Goal: Task Accomplishment & Management: Use online tool/utility

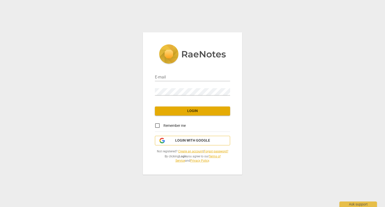
click at [183, 140] on span "Login with Google" at bounding box center [192, 140] width 35 height 5
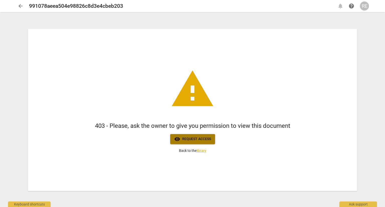
click at [198, 141] on span "visibility Request access" at bounding box center [192, 139] width 37 height 6
